Goal: Information Seeking & Learning: Learn about a topic

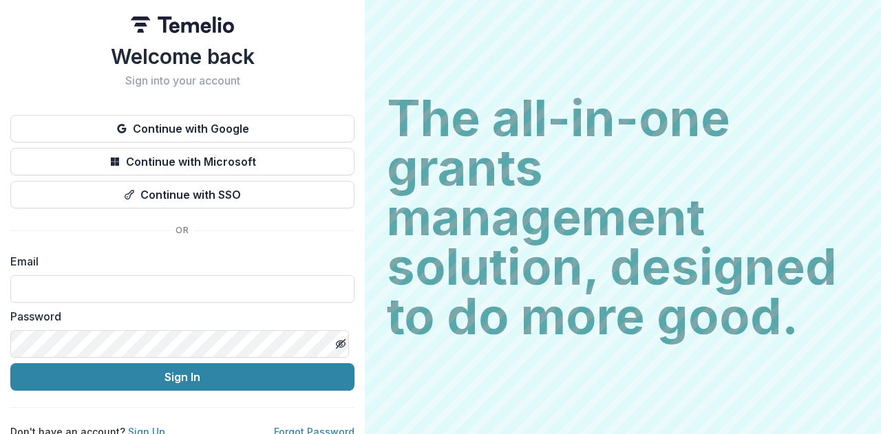
click at [51, 295] on input at bounding box center [182, 289] width 344 height 28
type input "**********"
click at [158, 371] on button "Sign In" at bounding box center [182, 378] width 344 height 28
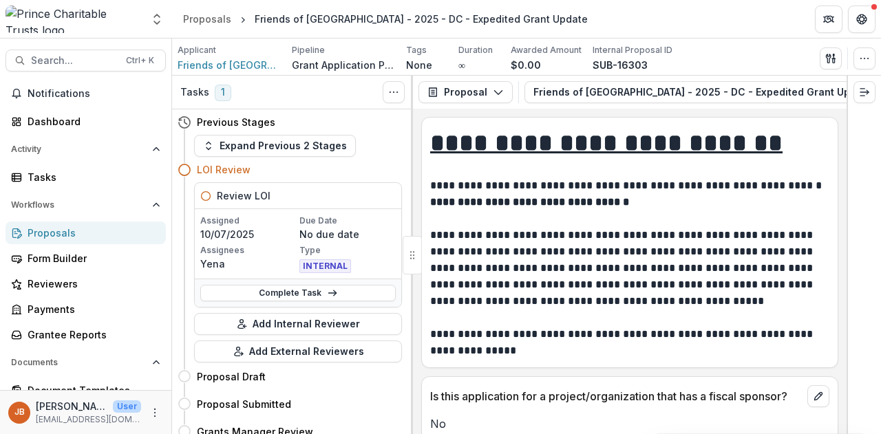
click at [218, 18] on div "Proposals" at bounding box center [207, 19] width 48 height 14
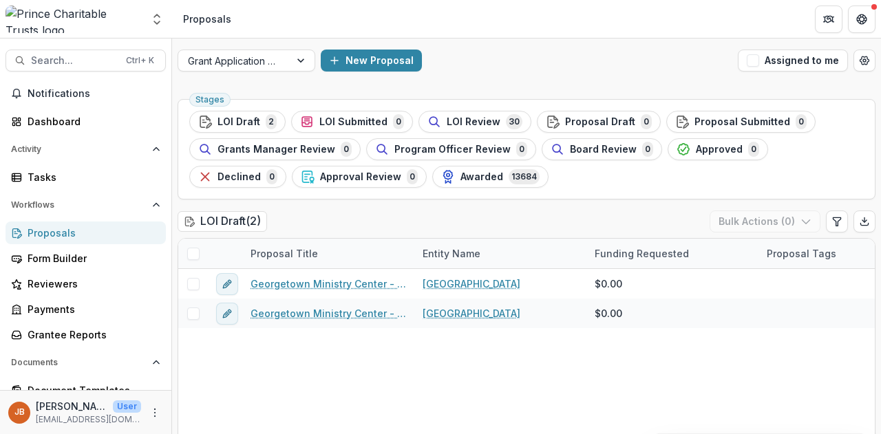
click at [447, 122] on span "LOI Review" at bounding box center [474, 122] width 54 height 12
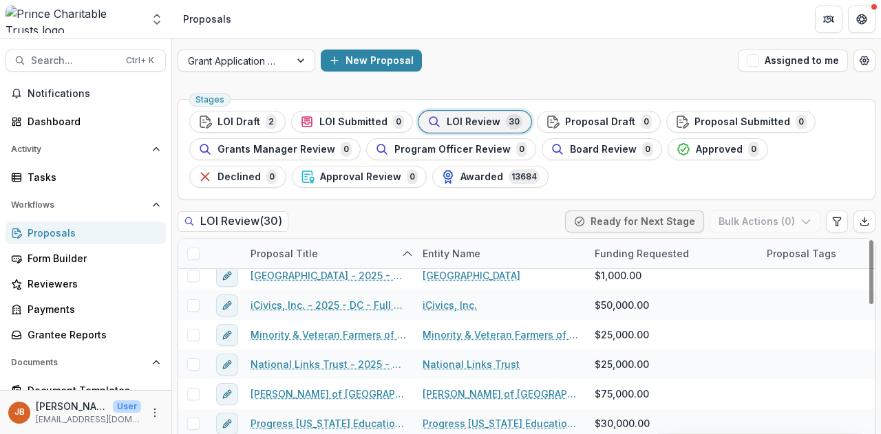
scroll to position [551, 0]
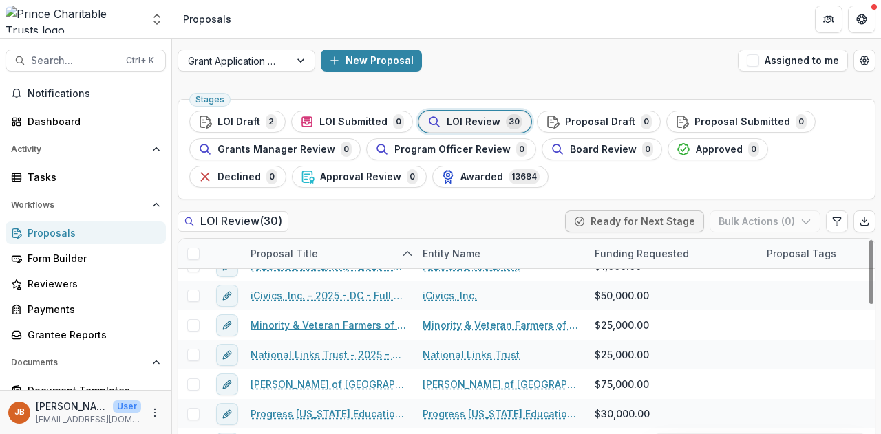
click at [308, 323] on link "Minority & Veteran Farmers of the Piedmont - 2025 - DC - Full Application" at bounding box center [329, 325] width 156 height 14
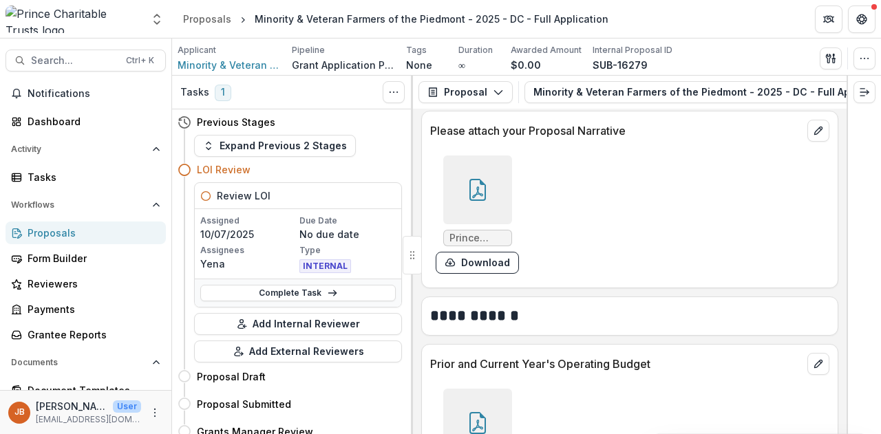
scroll to position [1859, 0]
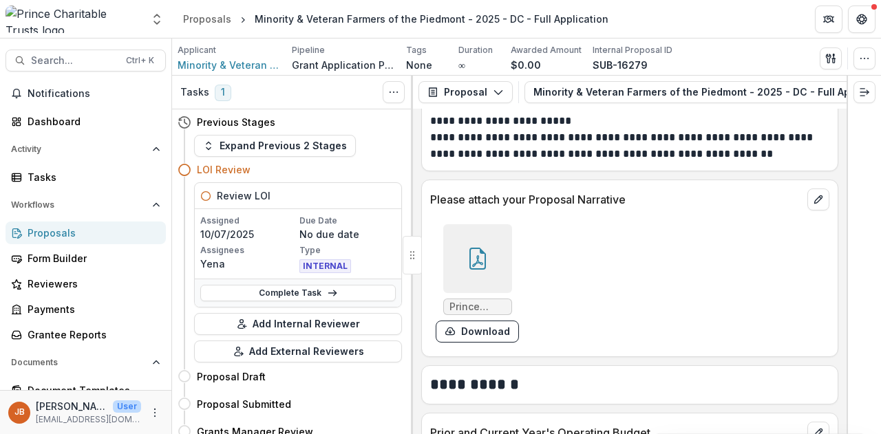
click at [471, 262] on icon at bounding box center [478, 259] width 17 height 22
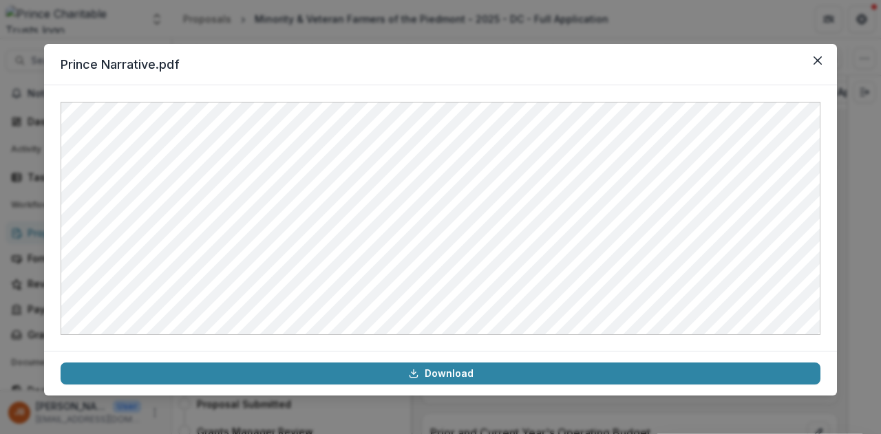
click at [818, 62] on icon "Close" at bounding box center [818, 60] width 8 height 8
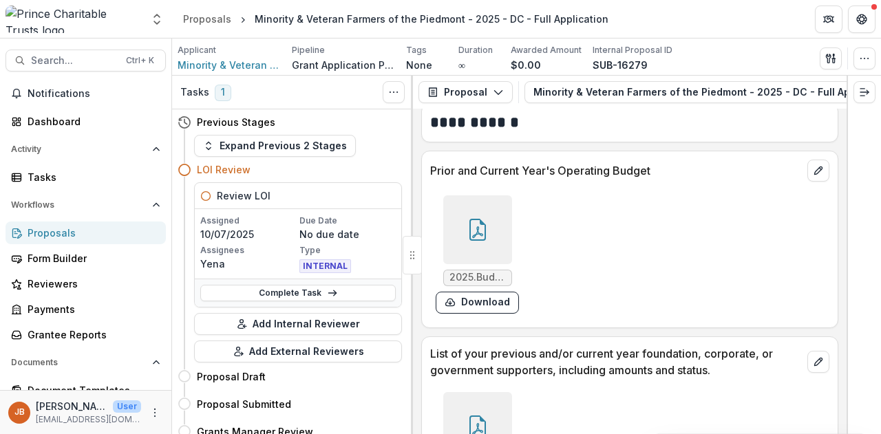
scroll to position [2135, 0]
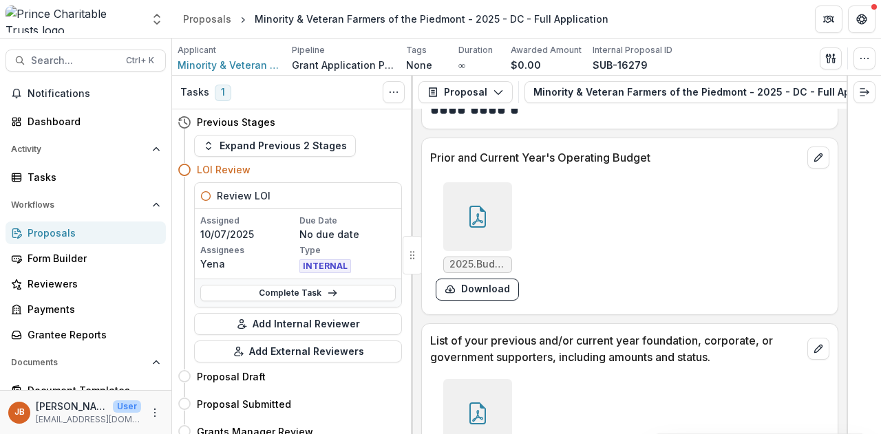
click at [492, 205] on div at bounding box center [477, 216] width 69 height 69
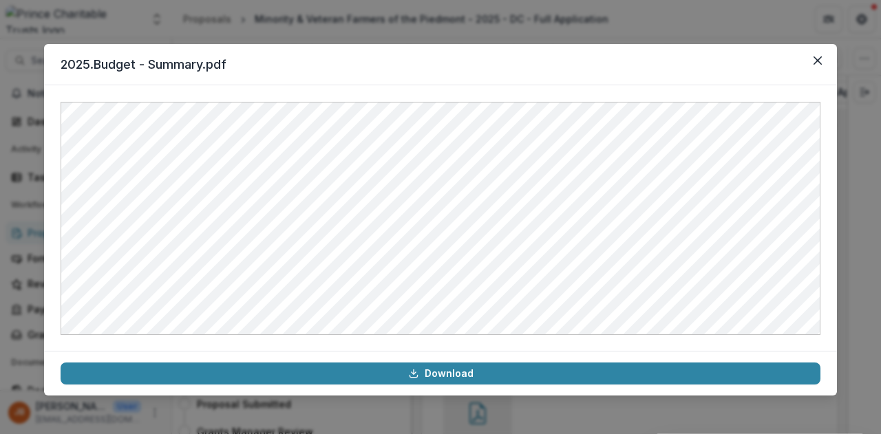
drag, startPoint x: 703, startPoint y: 68, endPoint x: 673, endPoint y: 17, distance: 58.9
click at [673, 17] on div "2025.Budget - Summary.pdf Download" at bounding box center [440, 217] width 881 height 434
click at [819, 61] on icon "Close" at bounding box center [818, 60] width 8 height 8
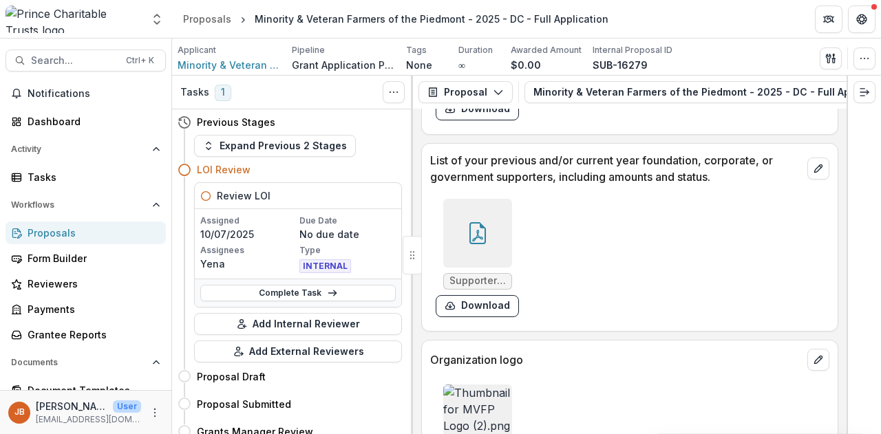
scroll to position [2272, 0]
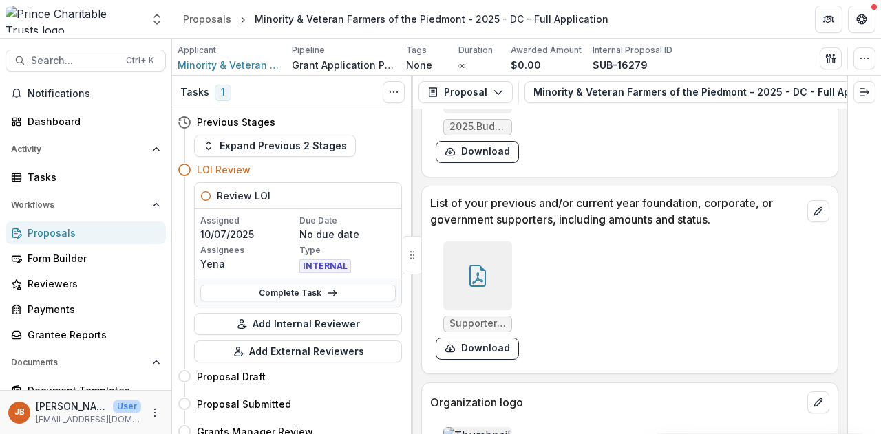
click at [496, 266] on div at bounding box center [477, 276] width 69 height 69
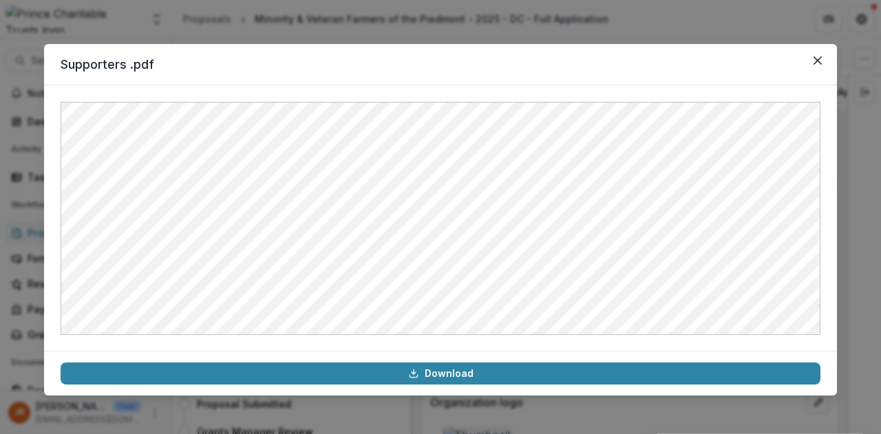
click at [817, 60] on icon "Close" at bounding box center [818, 60] width 8 height 8
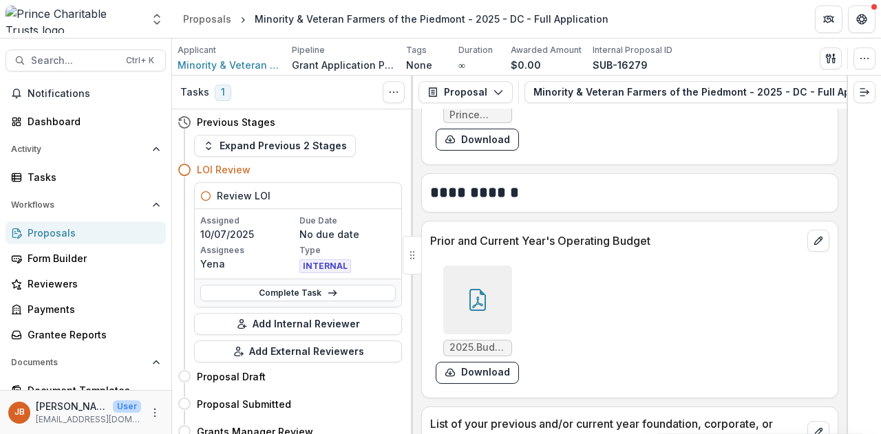
scroll to position [2135, 0]
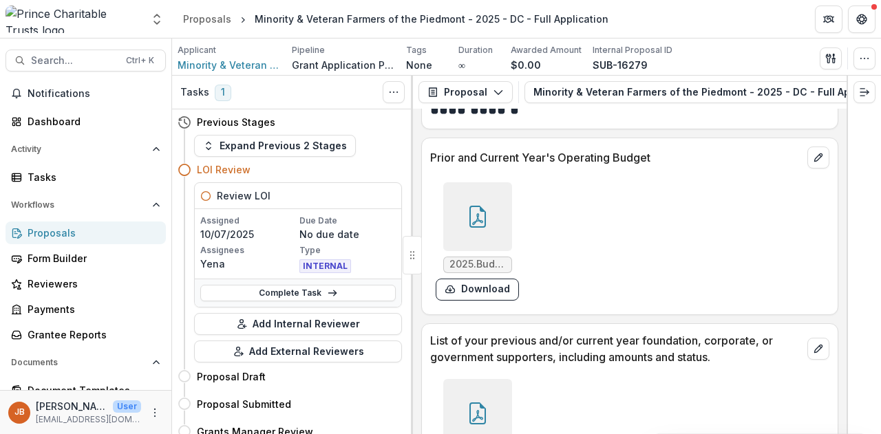
click at [496, 213] on div at bounding box center [477, 216] width 69 height 69
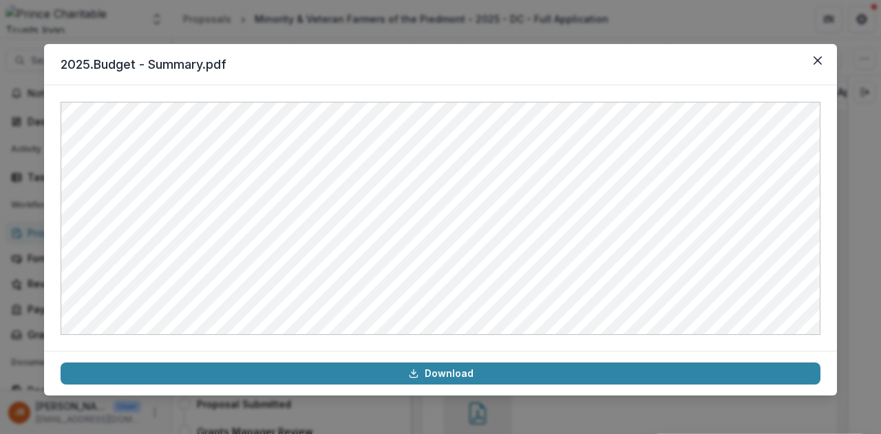
click at [816, 59] on icon "Close" at bounding box center [818, 60] width 8 height 8
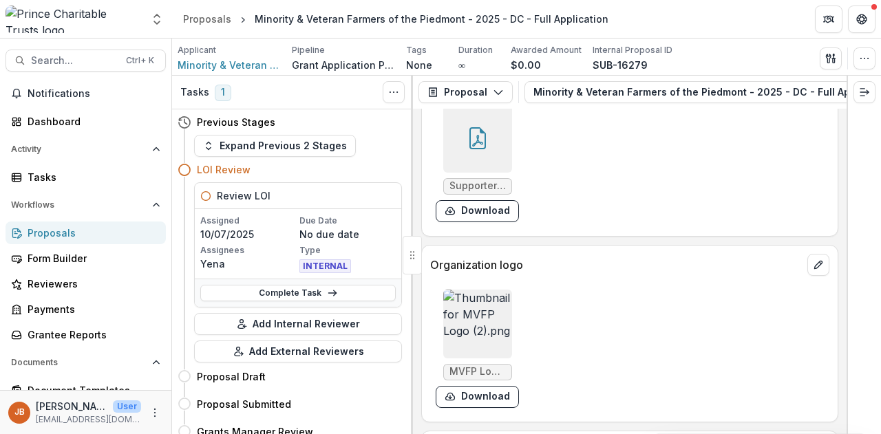
scroll to position [2617, 0]
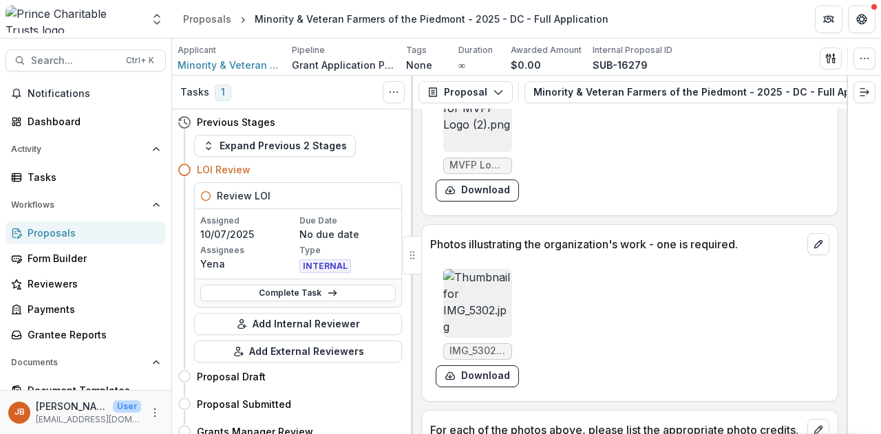
click at [469, 293] on img at bounding box center [477, 303] width 69 height 69
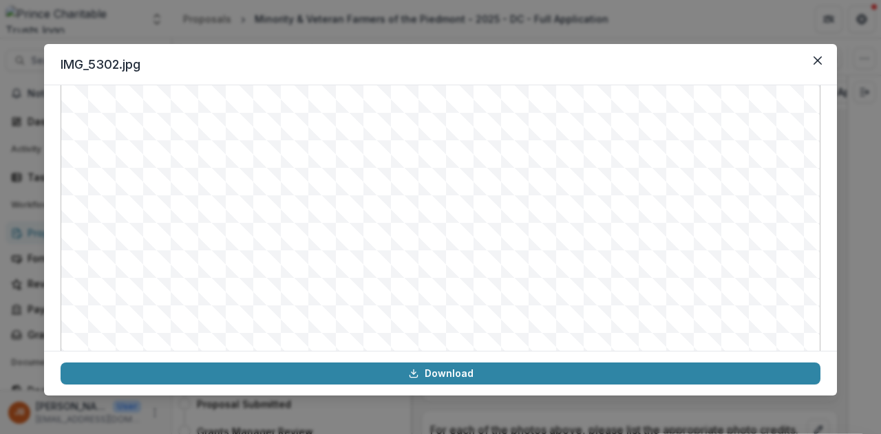
scroll to position [0, 0]
drag, startPoint x: 820, startPoint y: 61, endPoint x: 782, endPoint y: 123, distance: 72.6
click at [819, 60] on icon "Close" at bounding box center [818, 60] width 8 height 8
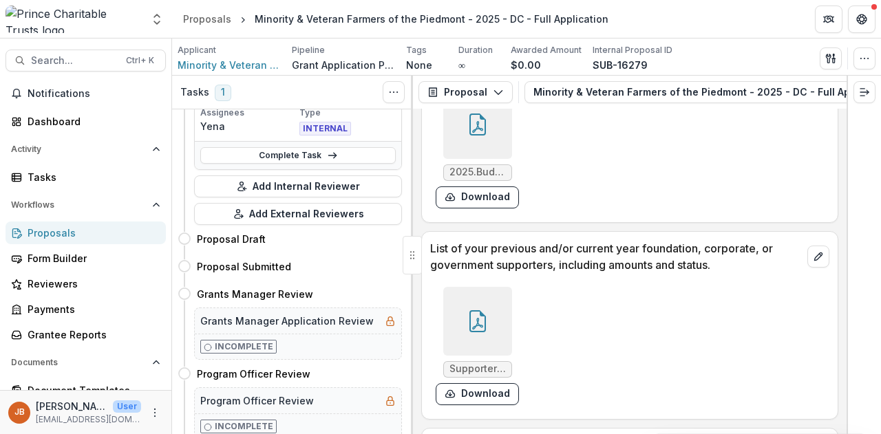
scroll to position [2296, 0]
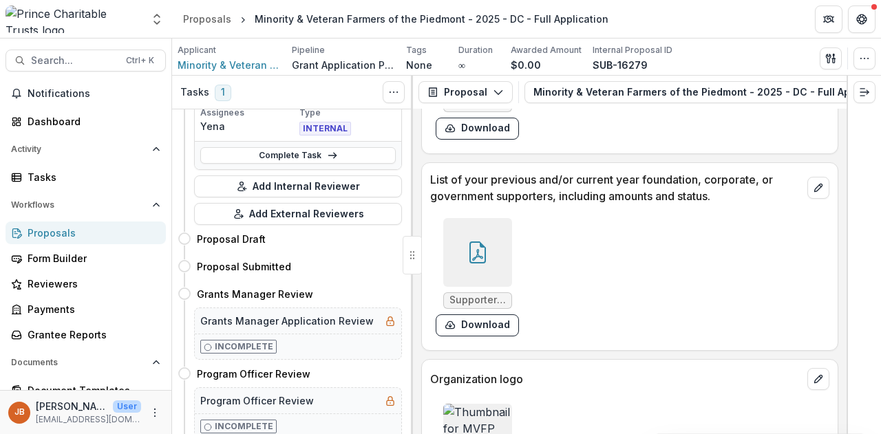
click at [477, 258] on div at bounding box center [477, 252] width 69 height 69
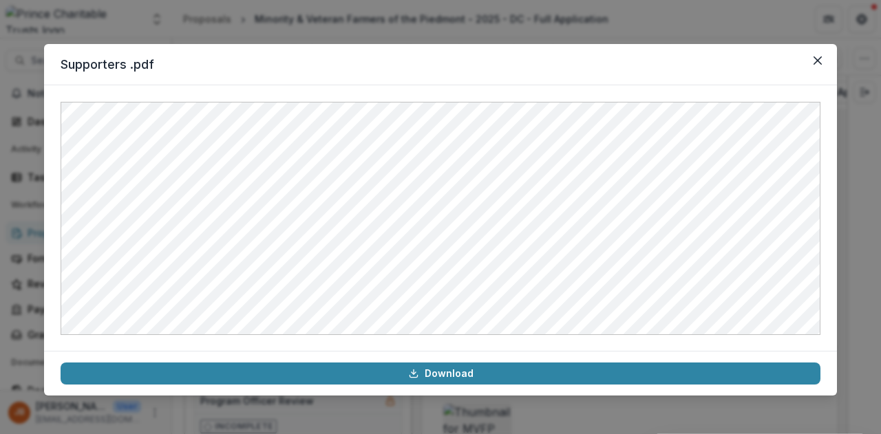
drag, startPoint x: 815, startPoint y: 59, endPoint x: 746, endPoint y: 72, distance: 70.9
click at [815, 59] on icon "Close" at bounding box center [818, 60] width 8 height 8
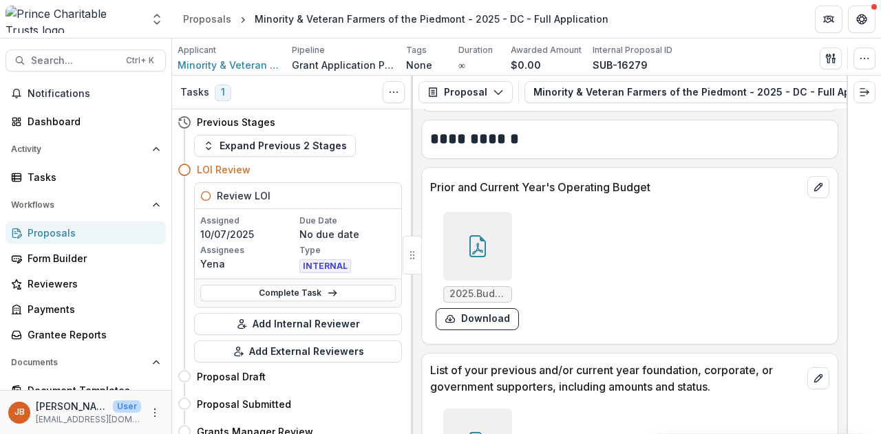
scroll to position [1883, 0]
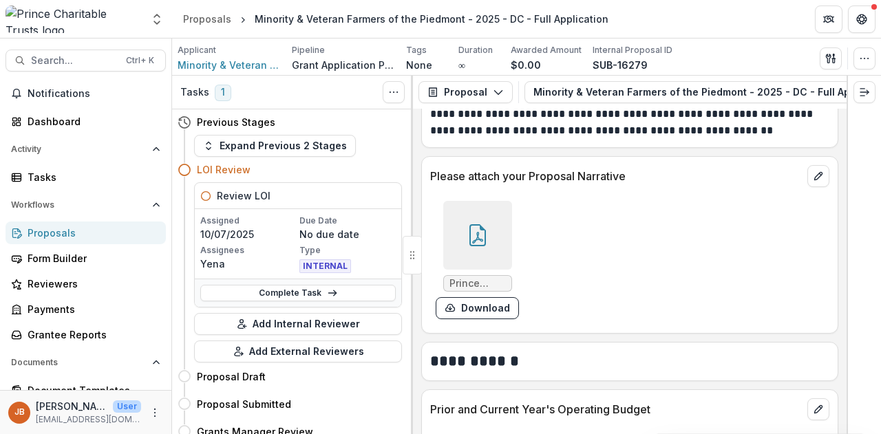
click at [201, 19] on div "Proposals" at bounding box center [207, 19] width 48 height 14
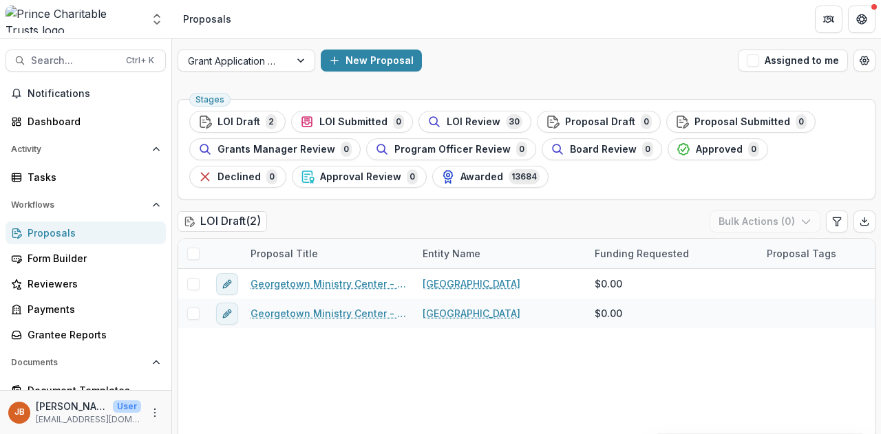
click at [463, 122] on span "LOI Review" at bounding box center [474, 122] width 54 height 12
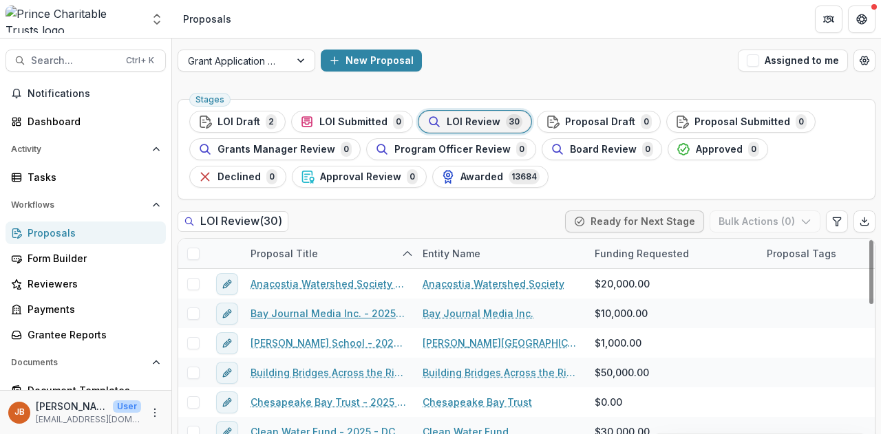
click at [319, 311] on link "Bay Journal Media Inc. - 2025 - DC - Full Application" at bounding box center [329, 313] width 156 height 14
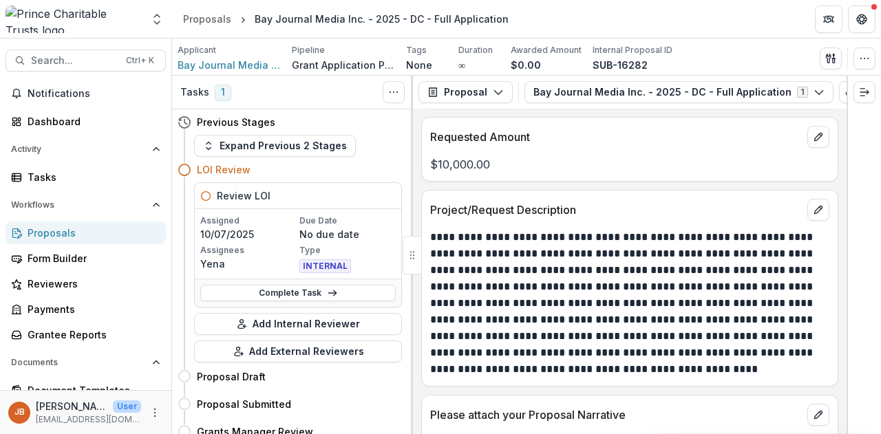
scroll to position [1515, 0]
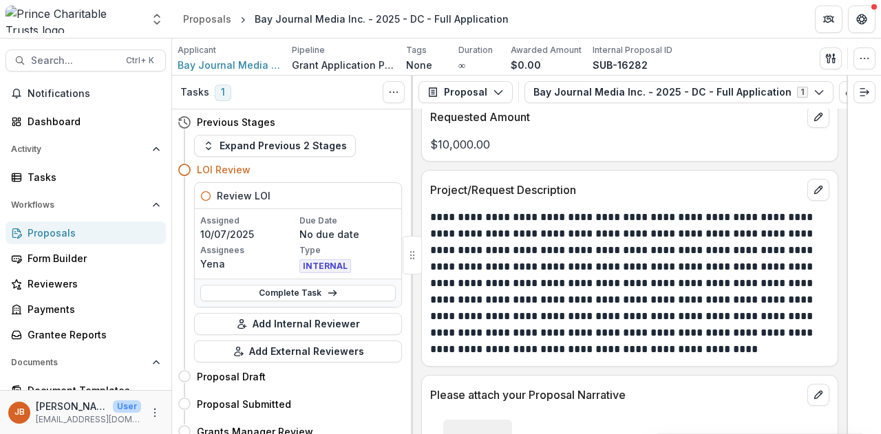
click at [431, 209] on p "**********" at bounding box center [628, 283] width 396 height 149
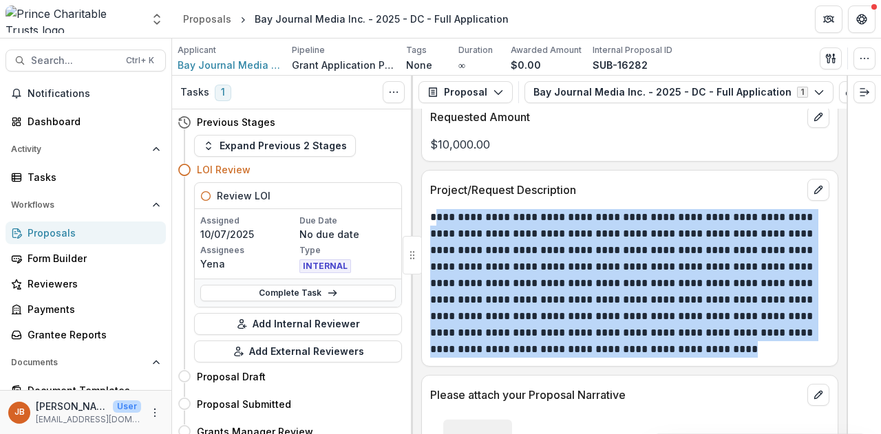
drag, startPoint x: 434, startPoint y: 206, endPoint x: 737, endPoint y: 313, distance: 321.9
click at [797, 352] on div "**********" at bounding box center [629, 268] width 417 height 197
copy p "**********"
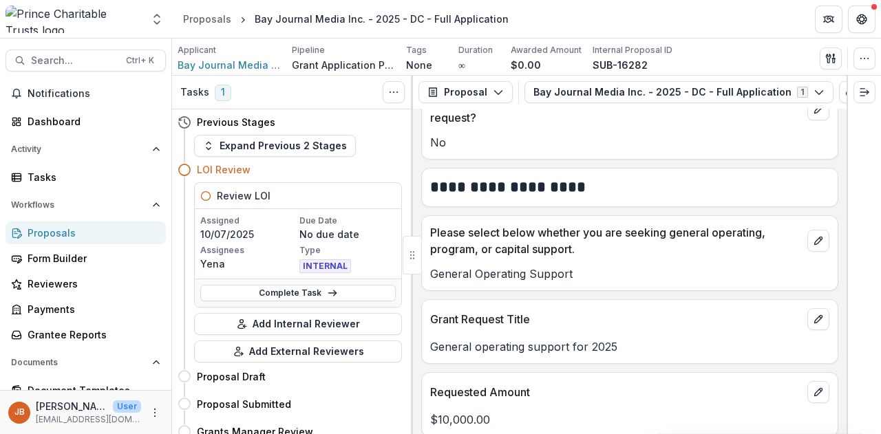
scroll to position [1377, 0]
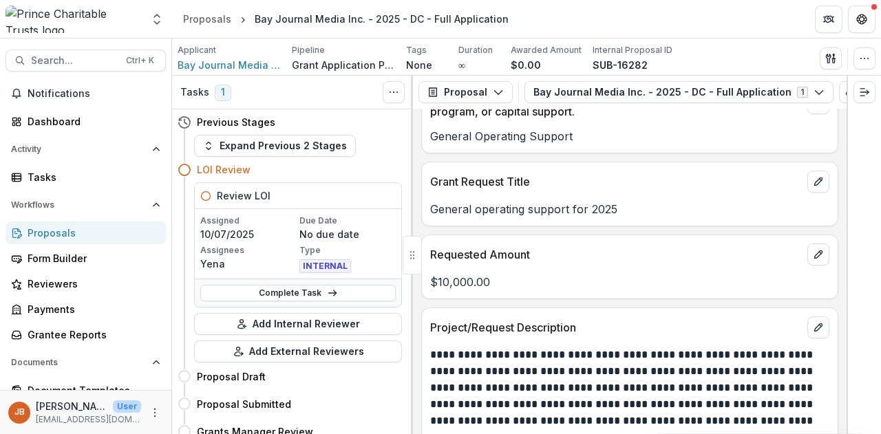
click at [684, 297] on div "**********" at bounding box center [630, 272] width 434 height 326
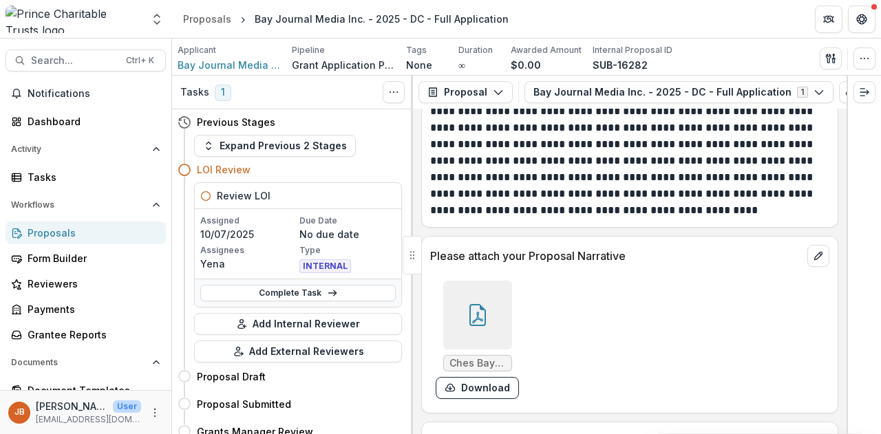
scroll to position [1721, 0]
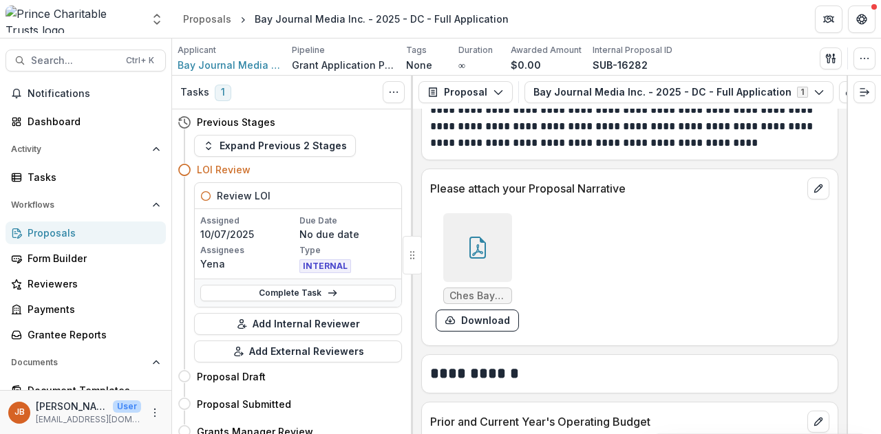
click at [479, 258] on div at bounding box center [477, 247] width 69 height 69
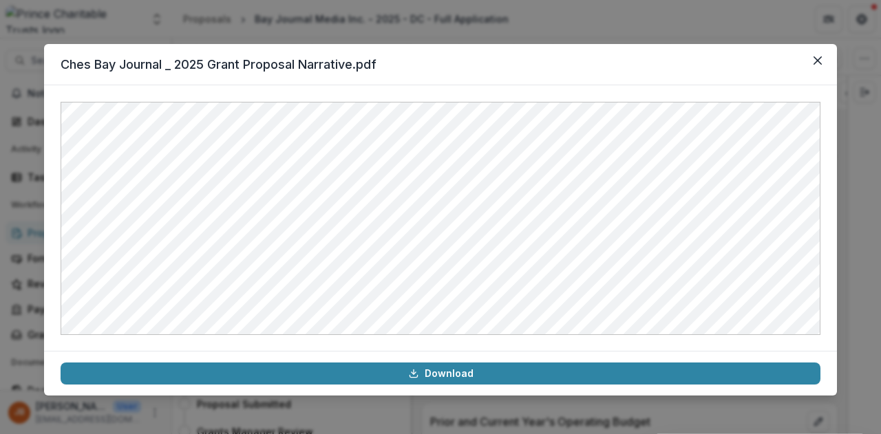
drag, startPoint x: 617, startPoint y: 59, endPoint x: 561, endPoint y: 88, distance: 63.1
click at [538, 24] on div "Ches Bay Journal _ 2025 Grant Proposal Narrative.pdf Download" at bounding box center [440, 217] width 881 height 434
click at [817, 60] on icon "Close" at bounding box center [818, 60] width 8 height 8
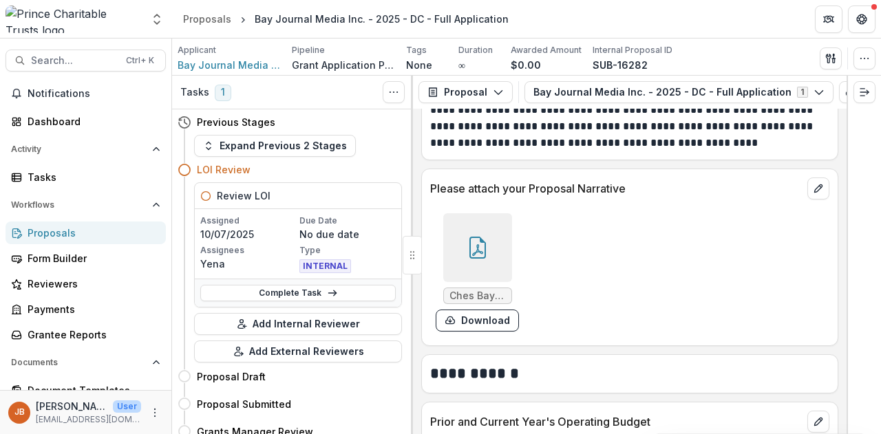
scroll to position [1928, 0]
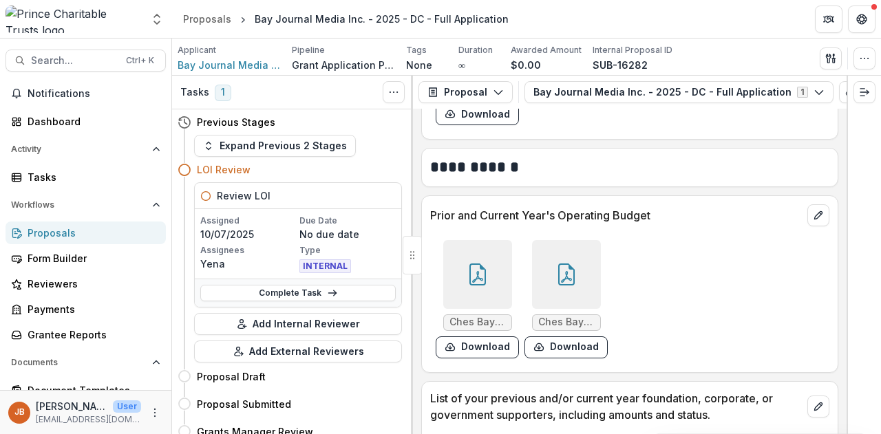
click at [475, 282] on div at bounding box center [477, 274] width 69 height 69
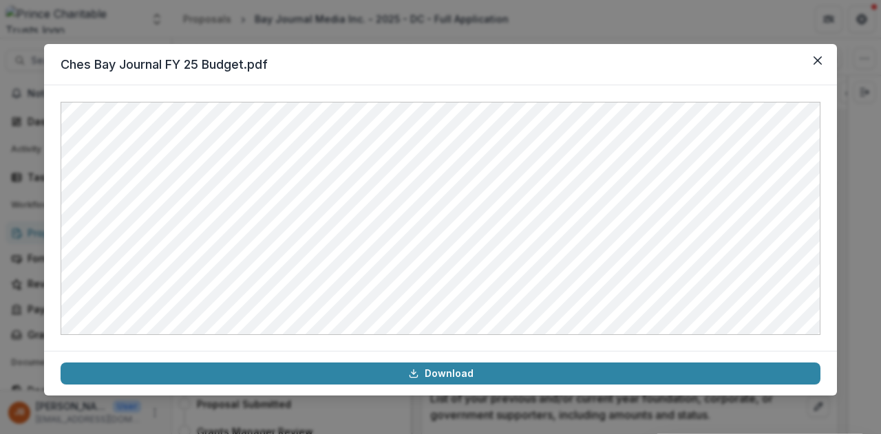
drag, startPoint x: 819, startPoint y: 60, endPoint x: 786, endPoint y: 80, distance: 38.6
click at [817, 61] on icon "Close" at bounding box center [818, 60] width 8 height 8
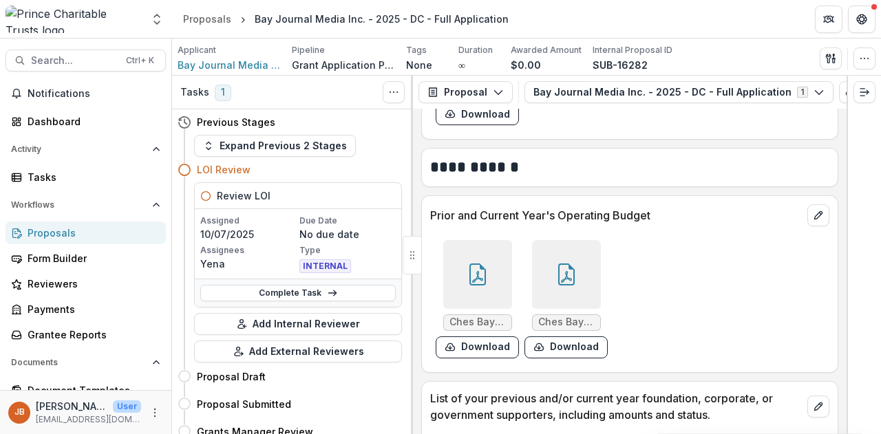
scroll to position [2066, 0]
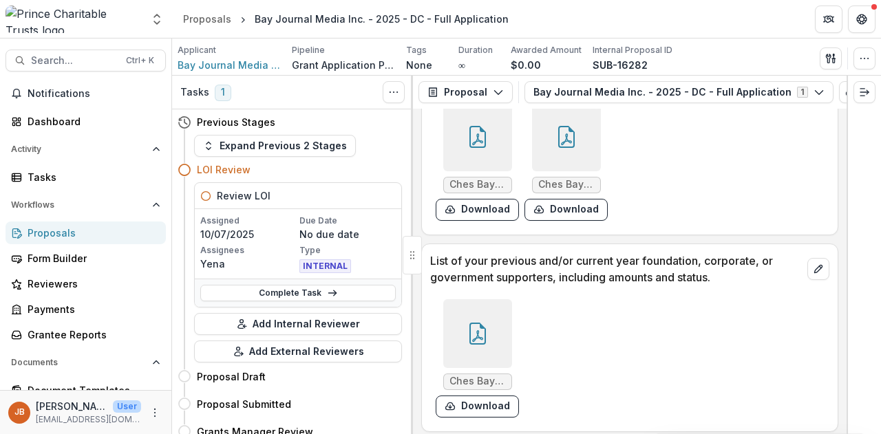
click at [482, 331] on icon at bounding box center [478, 334] width 22 height 22
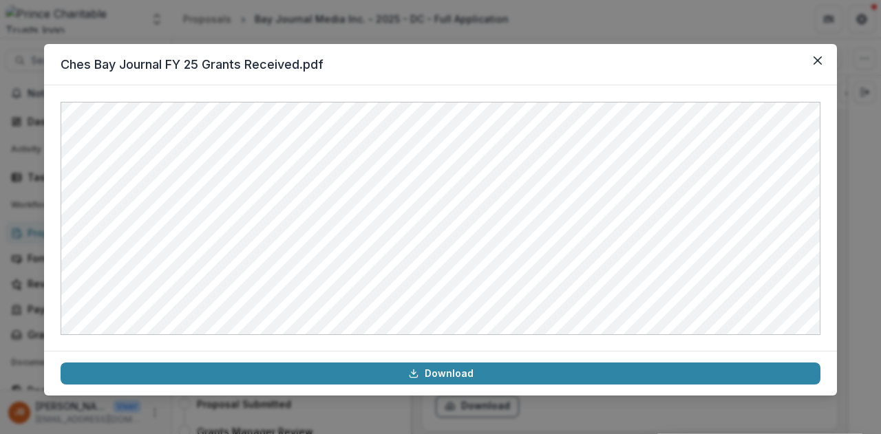
drag, startPoint x: 814, startPoint y: 61, endPoint x: 782, endPoint y: 98, distance: 48.3
click at [813, 61] on button "Close" at bounding box center [818, 61] width 22 height 22
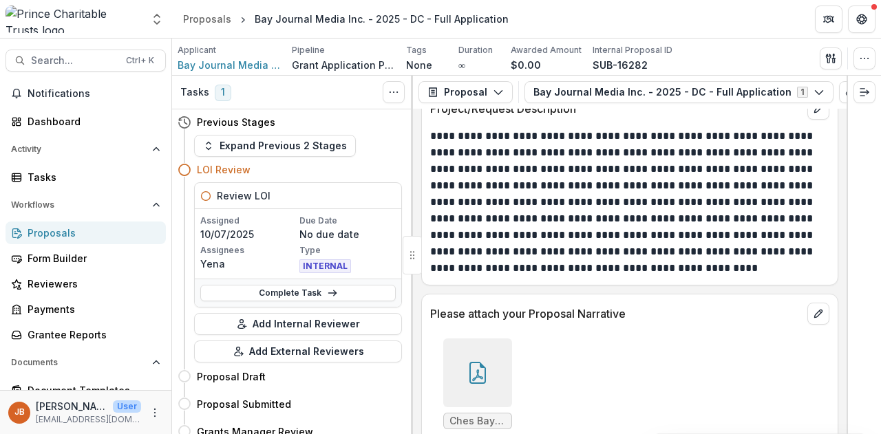
scroll to position [1734, 0]
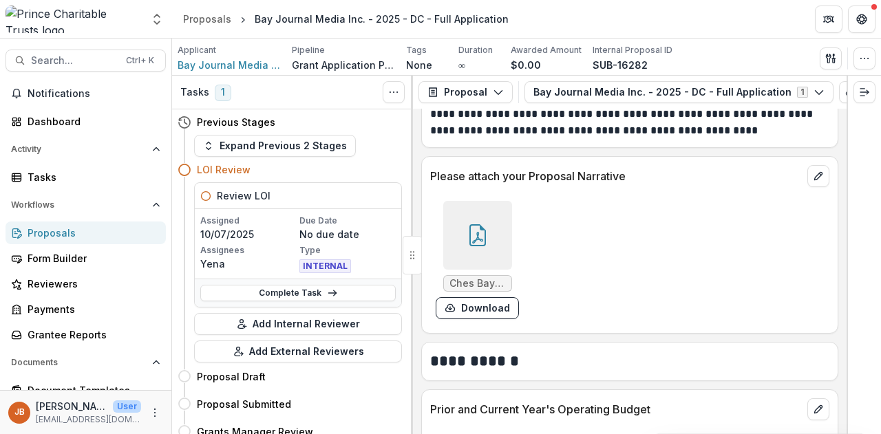
click at [483, 229] on icon at bounding box center [478, 235] width 17 height 22
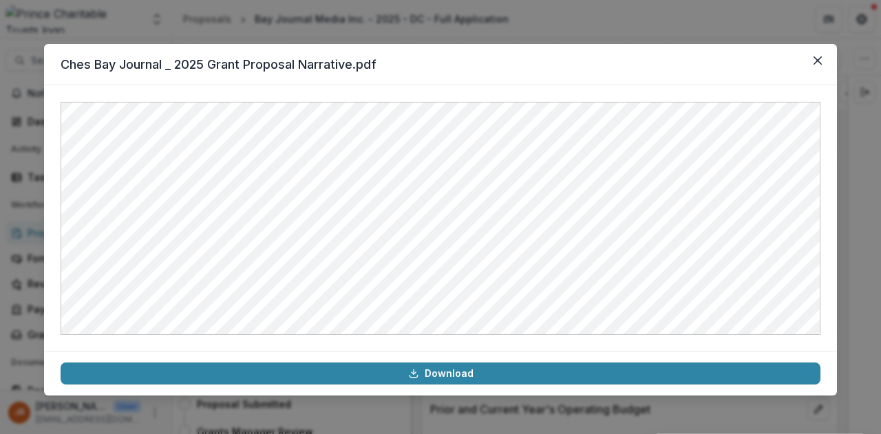
drag, startPoint x: 825, startPoint y: 59, endPoint x: 761, endPoint y: 96, distance: 74.4
click at [824, 59] on button "Close" at bounding box center [818, 61] width 22 height 22
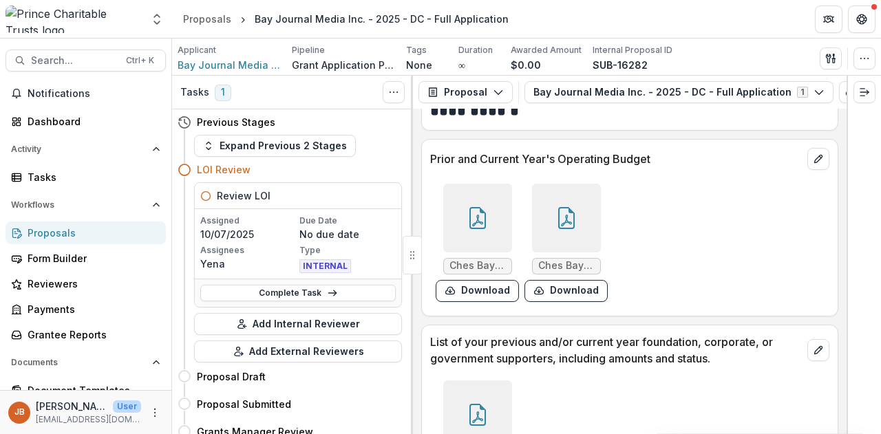
scroll to position [2078, 0]
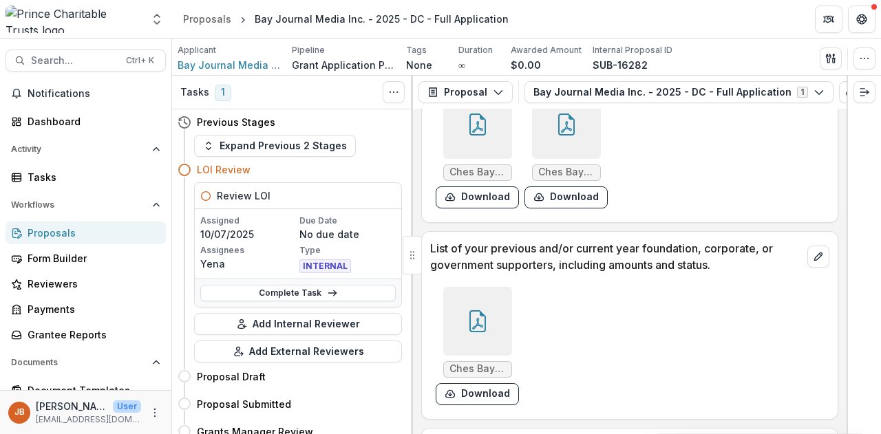
click at [481, 298] on div at bounding box center [477, 321] width 69 height 69
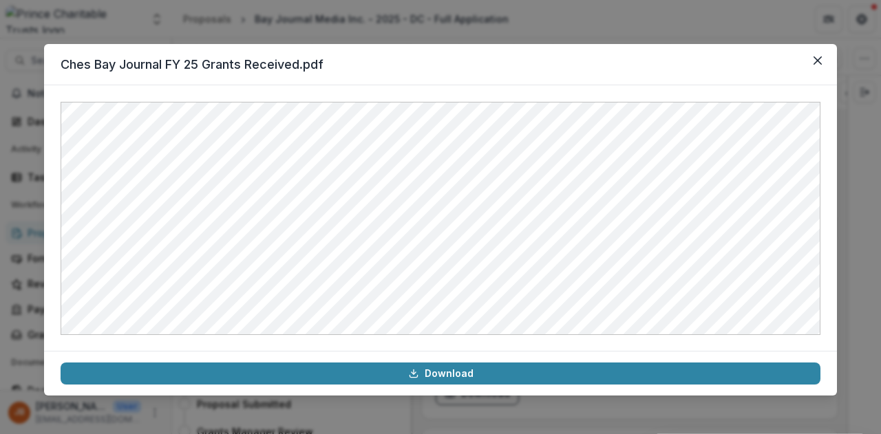
drag, startPoint x: 815, startPoint y: 58, endPoint x: 788, endPoint y: 101, distance: 51.0
click at [815, 58] on icon "Close" at bounding box center [818, 60] width 8 height 8
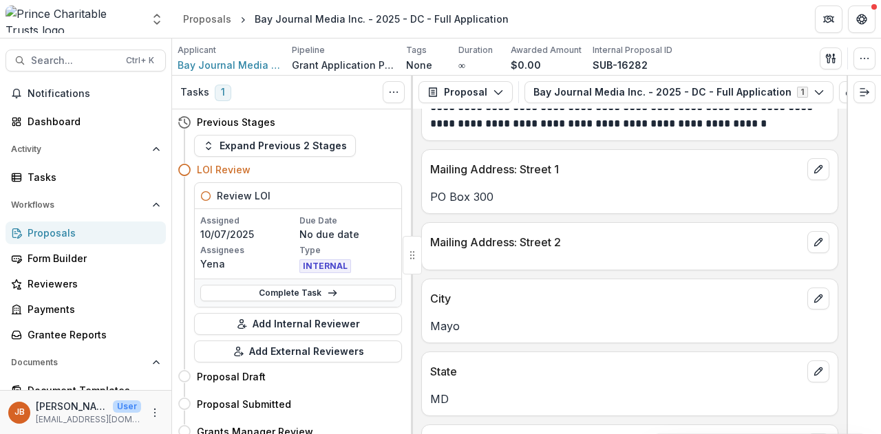
scroll to position [0, 0]
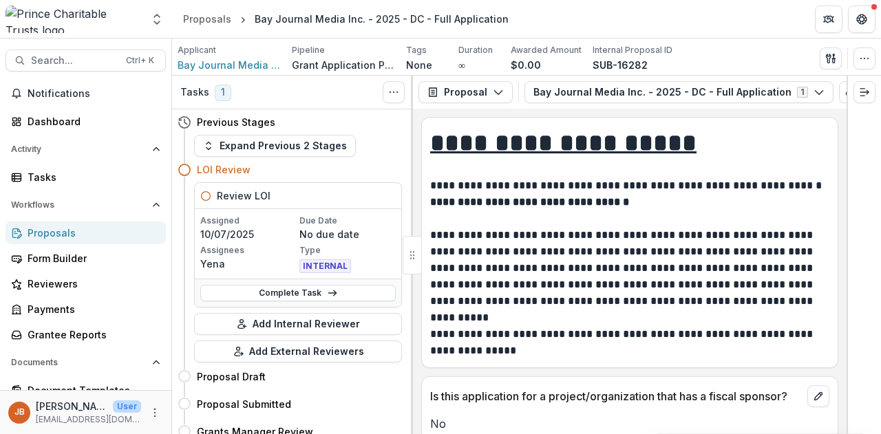
click at [205, 21] on div "Proposals" at bounding box center [207, 19] width 48 height 14
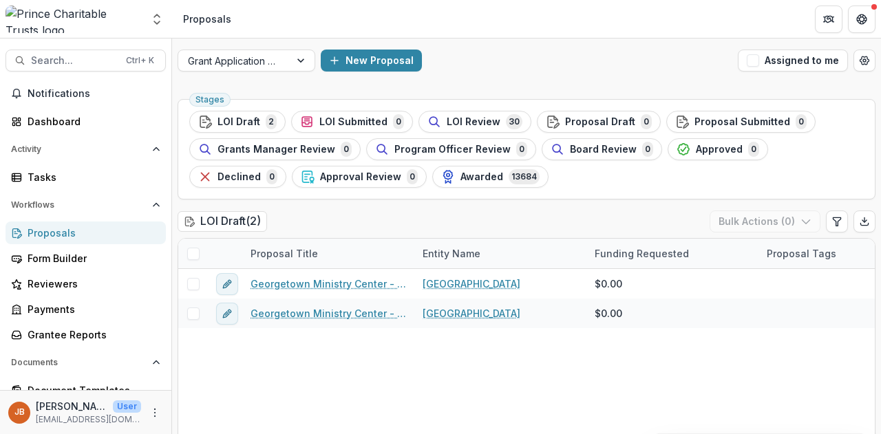
click at [454, 117] on span "LOI Review" at bounding box center [474, 122] width 54 height 12
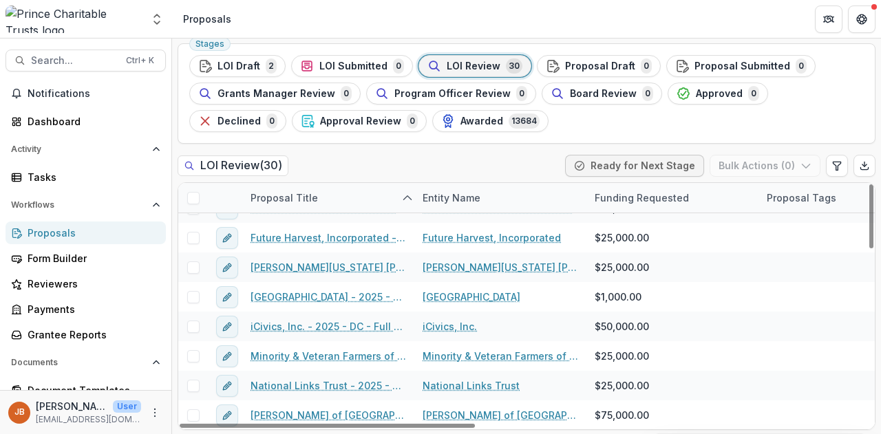
scroll to position [395, 0]
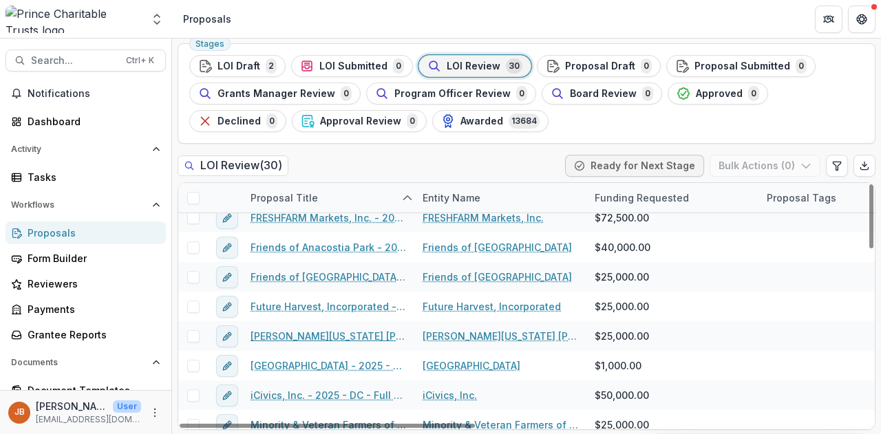
click at [322, 335] on link "[PERSON_NAME][US_STATE] [PERSON_NAME] Agriculture Research Center - 2025 - DC -…" at bounding box center [329, 336] width 156 height 14
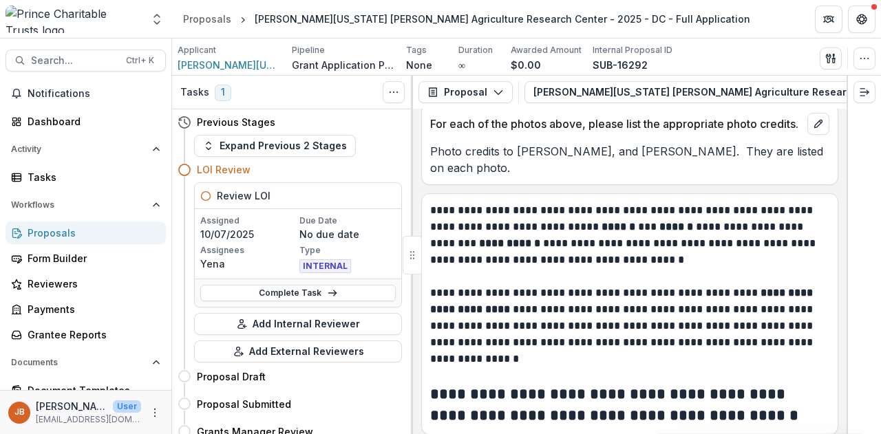
scroll to position [3011, 0]
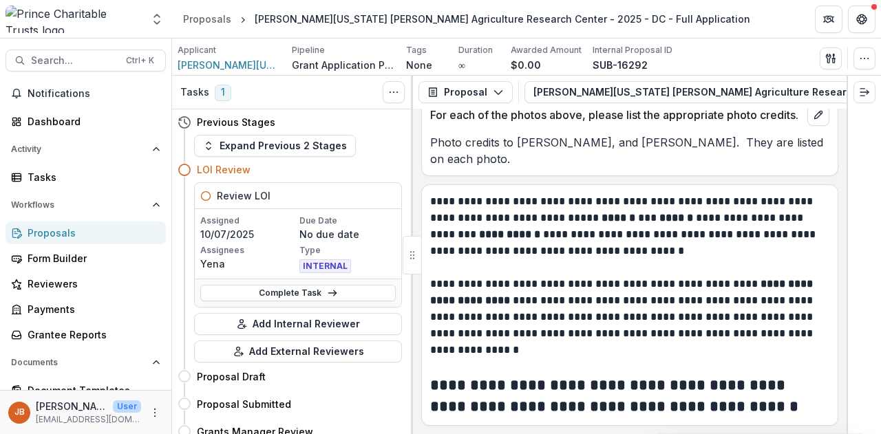
click at [554, 291] on p "**********" at bounding box center [628, 317] width 396 height 83
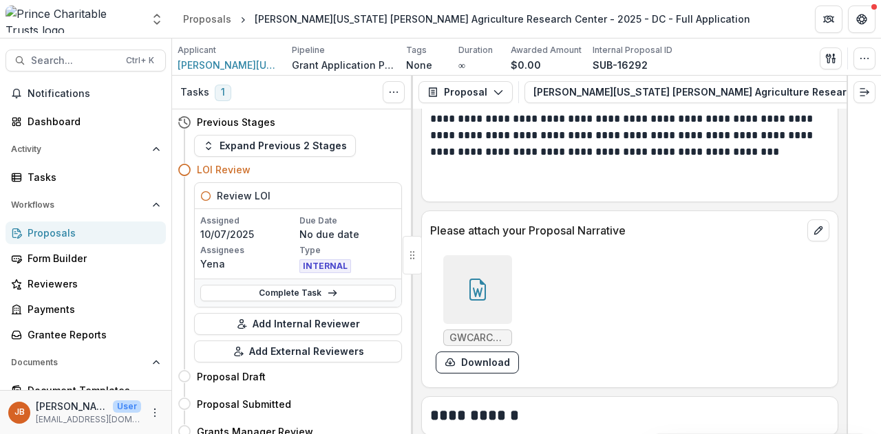
scroll to position [2047, 0]
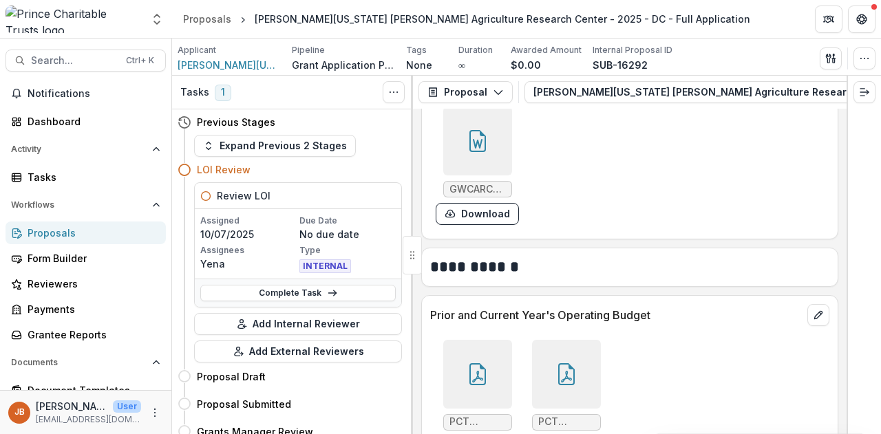
click at [491, 136] on div at bounding box center [477, 141] width 69 height 69
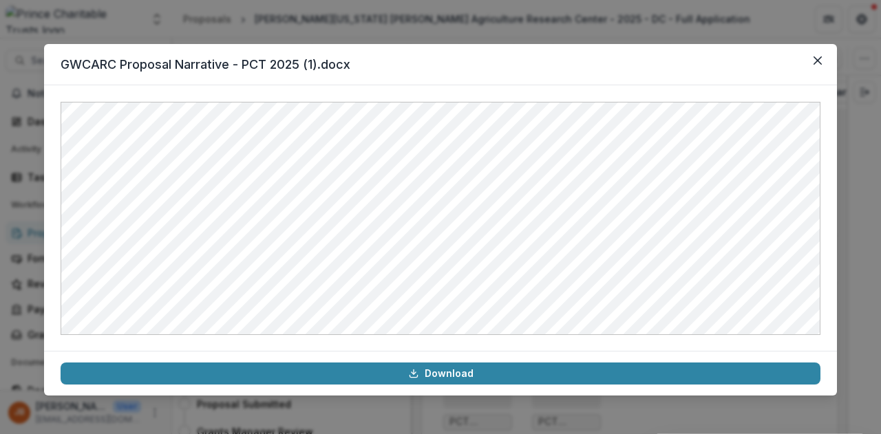
click at [822, 59] on button "Close" at bounding box center [818, 61] width 22 height 22
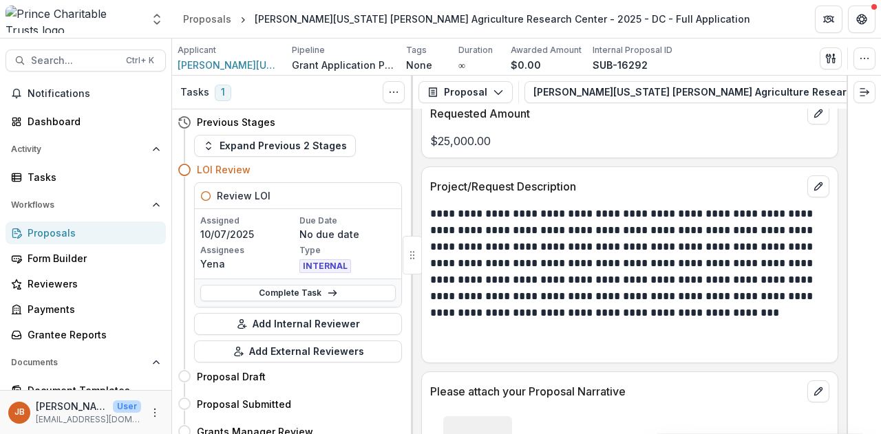
scroll to position [1759, 0]
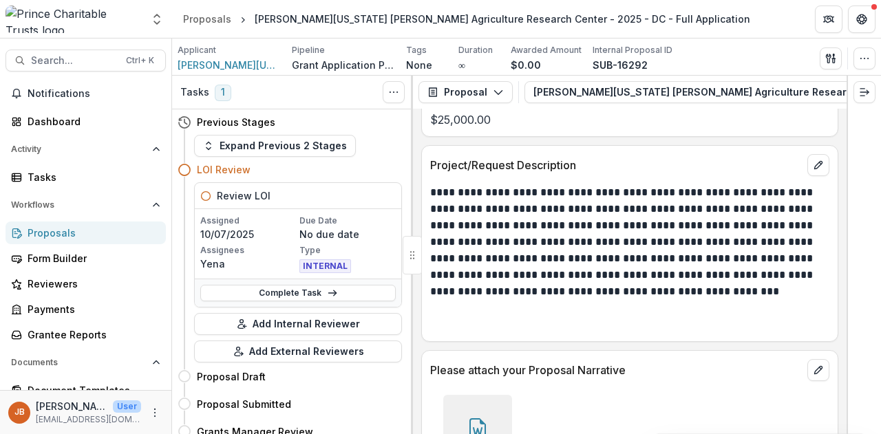
click at [485, 399] on div at bounding box center [477, 429] width 69 height 69
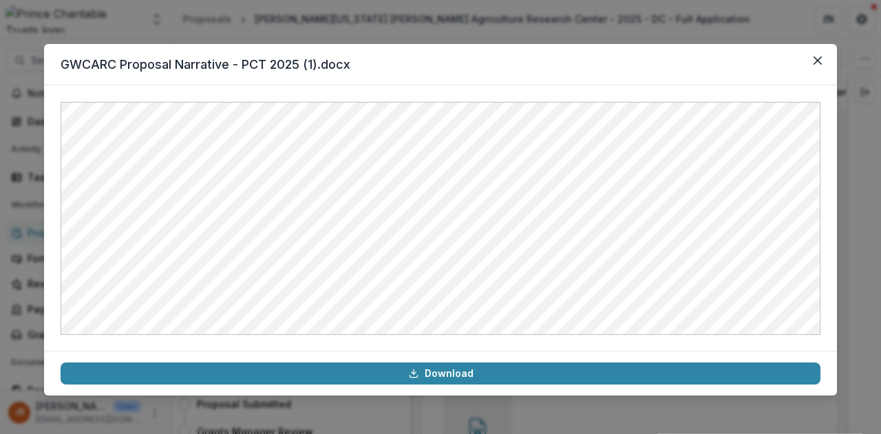
drag, startPoint x: 821, startPoint y: 52, endPoint x: 784, endPoint y: 85, distance: 48.8
click at [821, 52] on button "Close" at bounding box center [818, 61] width 22 height 22
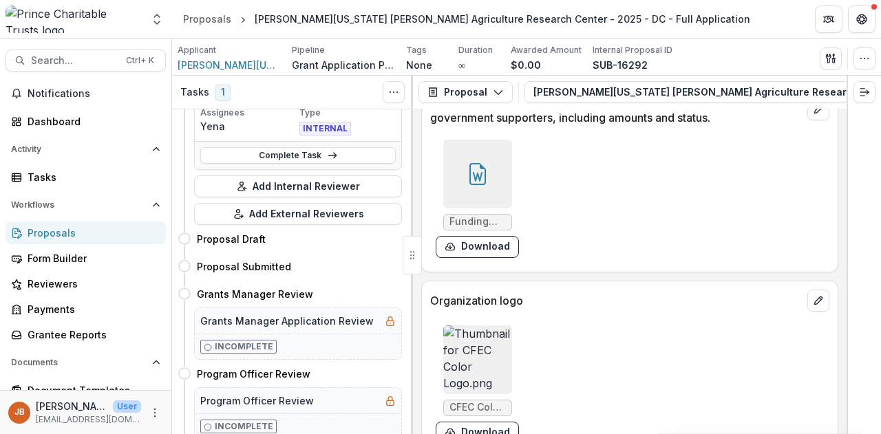
scroll to position [2448, 0]
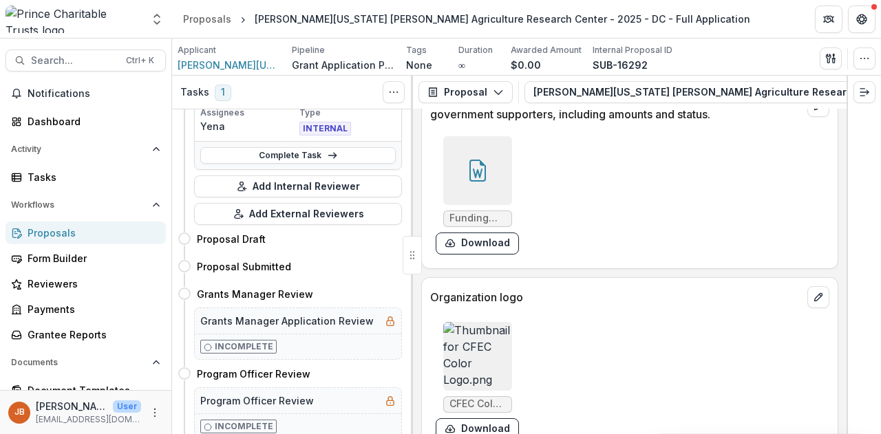
click at [488, 169] on div at bounding box center [477, 170] width 69 height 69
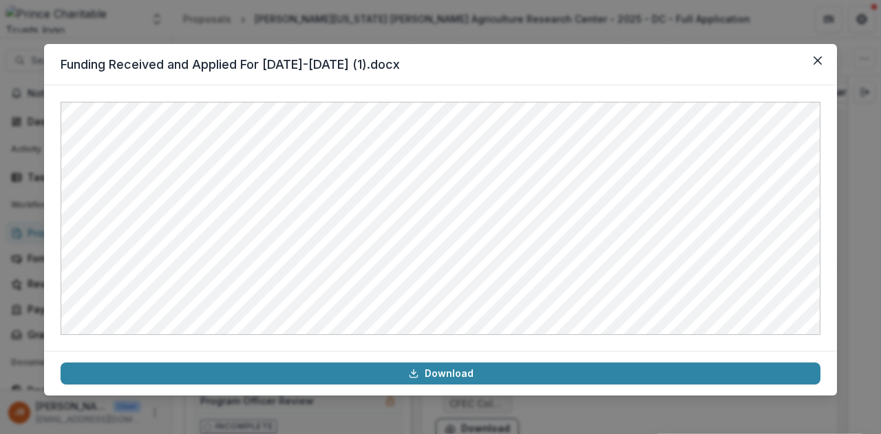
click at [824, 61] on button "Close" at bounding box center [818, 61] width 22 height 22
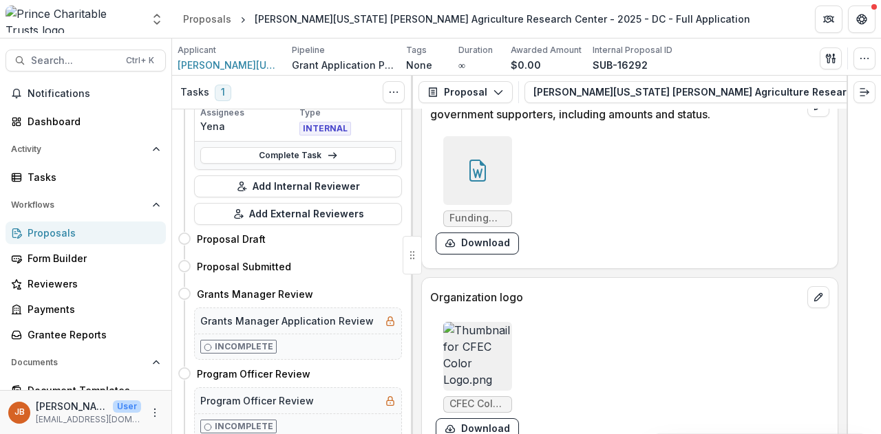
click at [213, 20] on div "Proposals" at bounding box center [207, 19] width 48 height 14
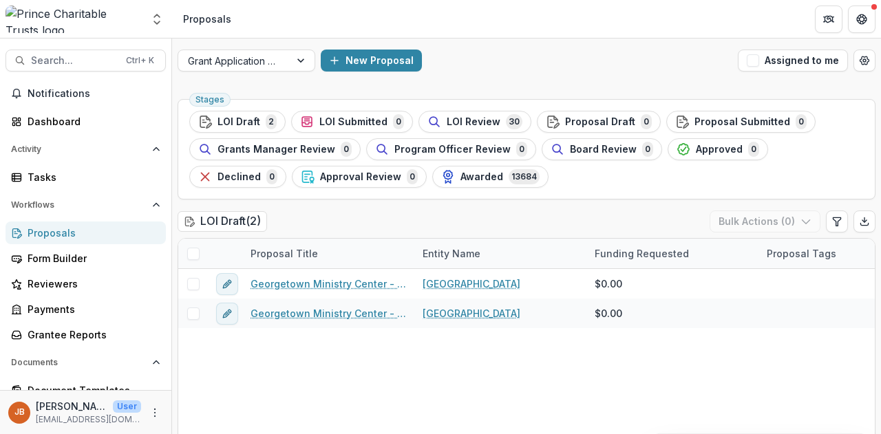
click at [463, 118] on span "LOI Review" at bounding box center [474, 122] width 54 height 12
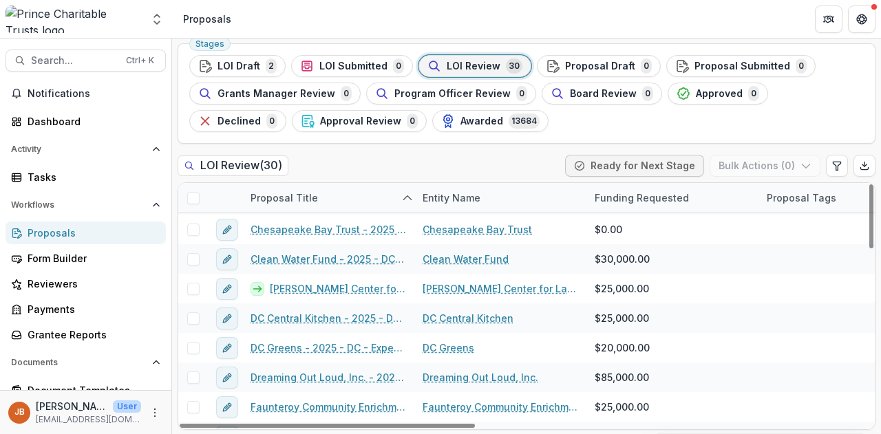
scroll to position [138, 0]
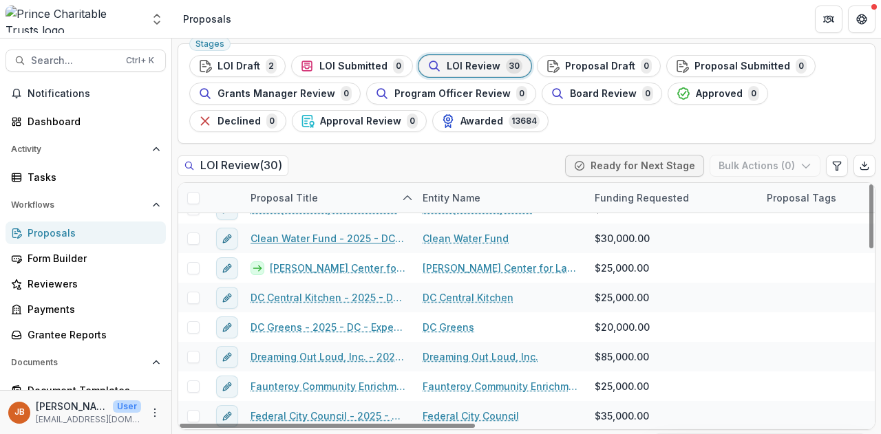
click at [318, 235] on link "Clean Water Fund - 2025 - DC - Expedited Grant Update" at bounding box center [329, 238] width 156 height 14
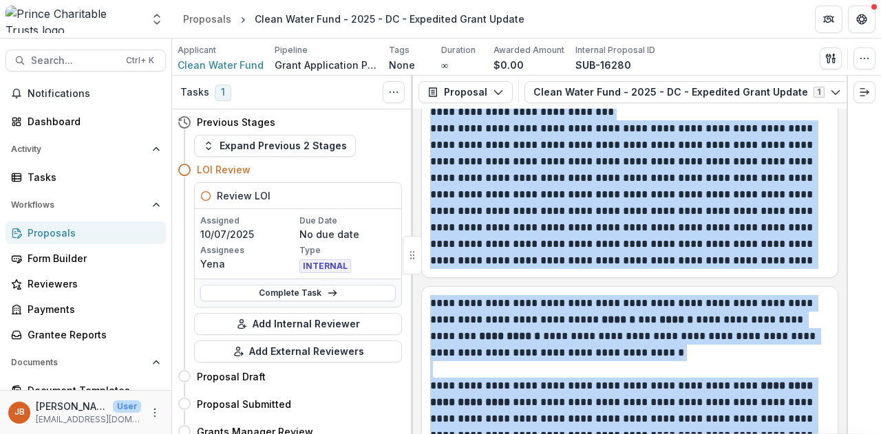
scroll to position [2831, 0]
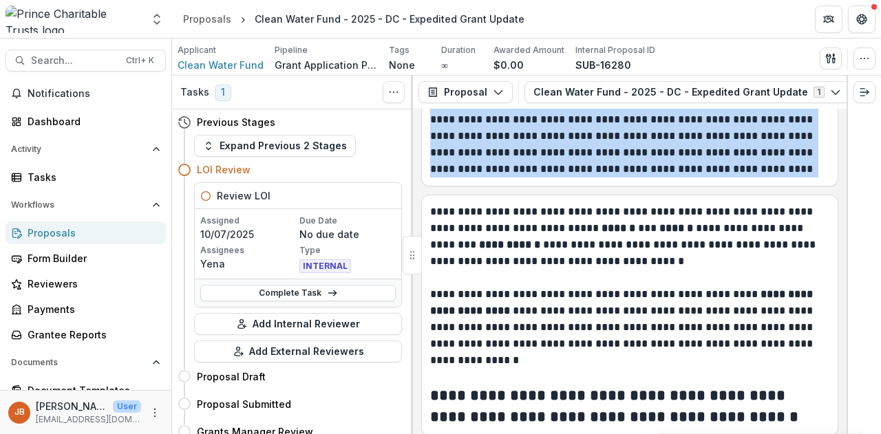
drag, startPoint x: 459, startPoint y: 180, endPoint x: 729, endPoint y: 164, distance: 271.1
copy div "**********"
click at [585, 270] on p at bounding box center [629, 278] width 399 height 17
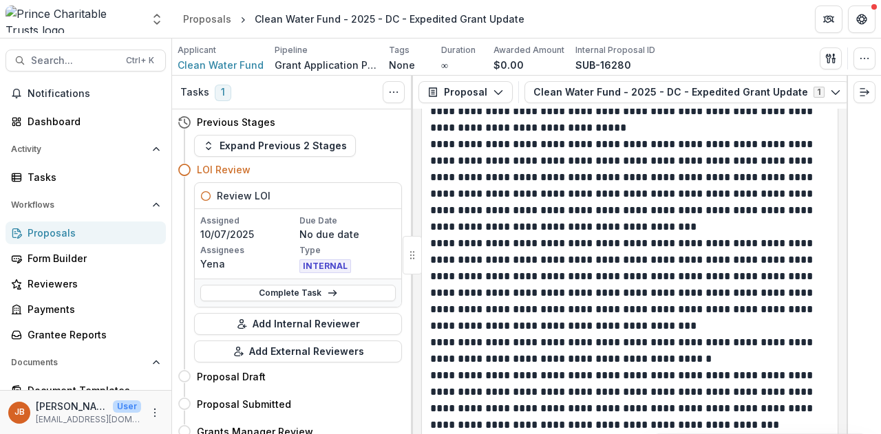
scroll to position [1798, 0]
